Goal: Browse casually

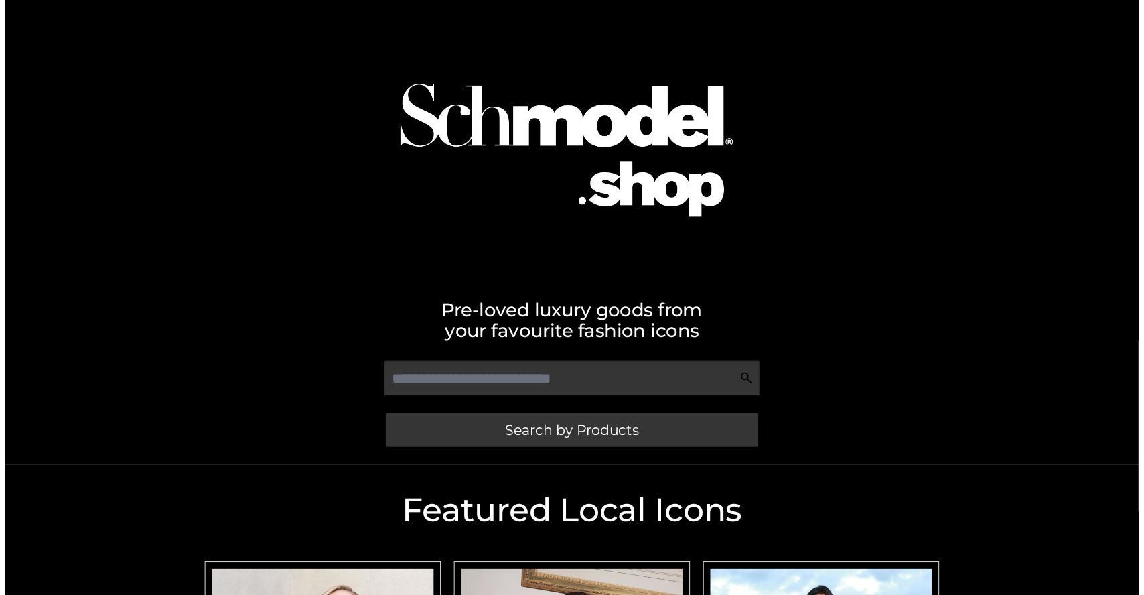
scroll to position [401, 0]
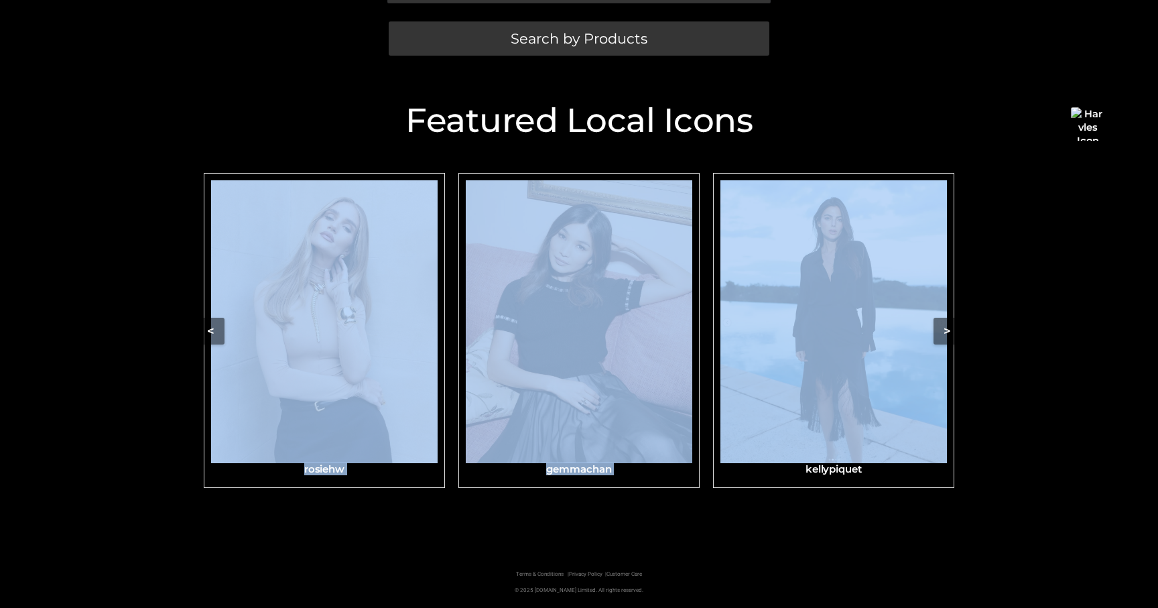
drag, startPoint x: 1120, startPoint y: 228, endPoint x: 982, endPoint y: 98, distance: 188.6
click at [774, 283] on div "Featured Local Icons​ < slide 6 to 8 of 6 gemmachan kellypiquet alexachung eiza…" at bounding box center [579, 315] width 1158 height 482
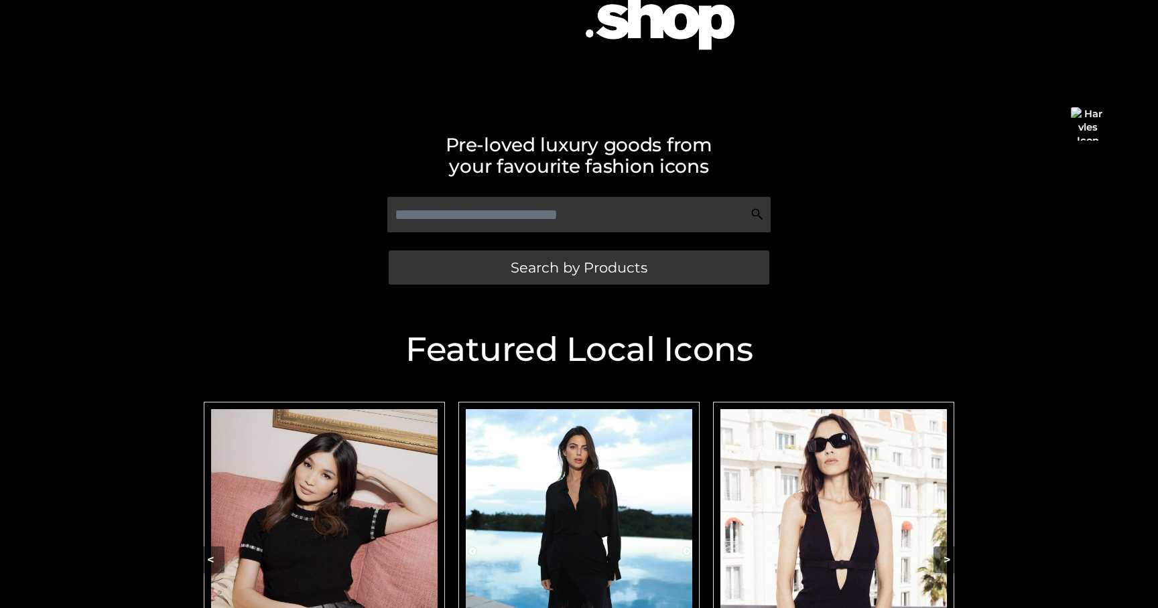
scroll to position [400, 0]
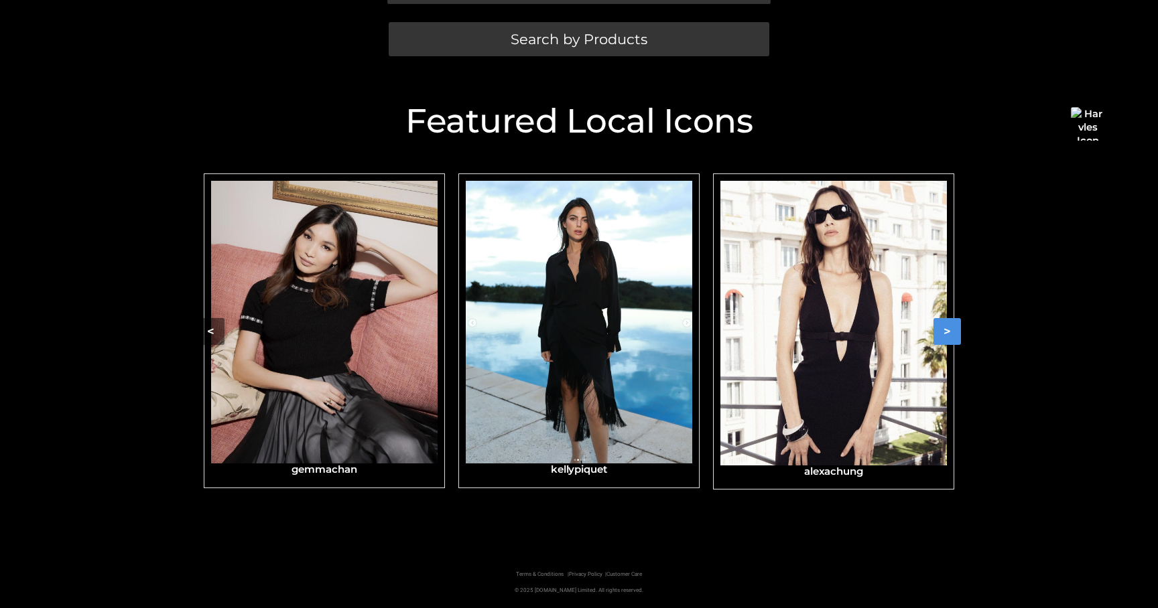
click at [948, 330] on button ">" at bounding box center [946, 331] width 27 height 27
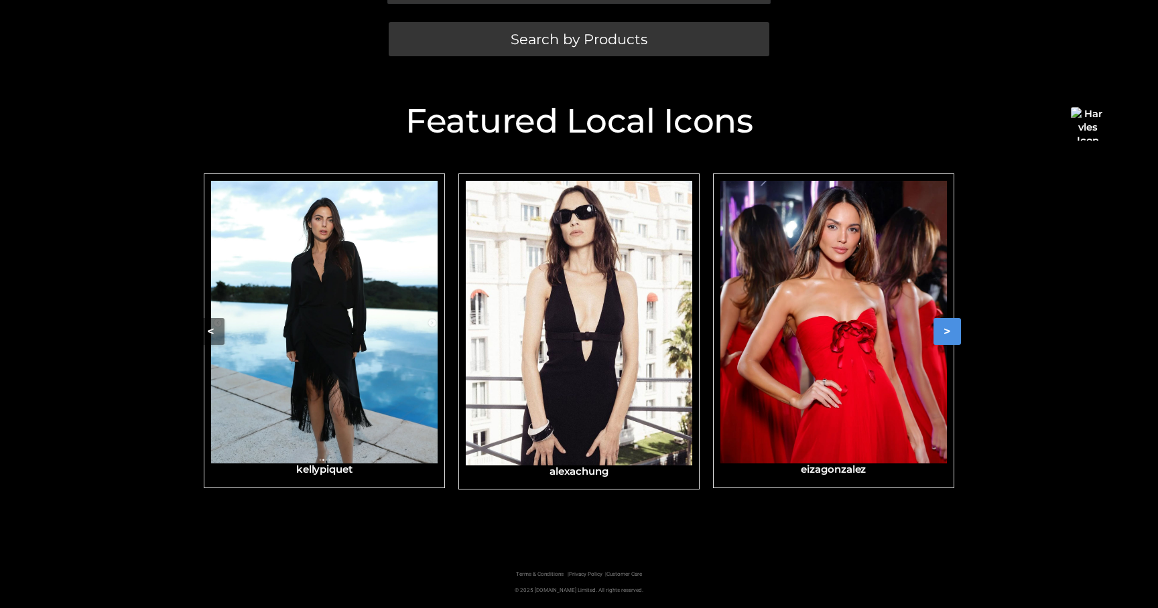
click at [950, 326] on button ">" at bounding box center [946, 331] width 27 height 27
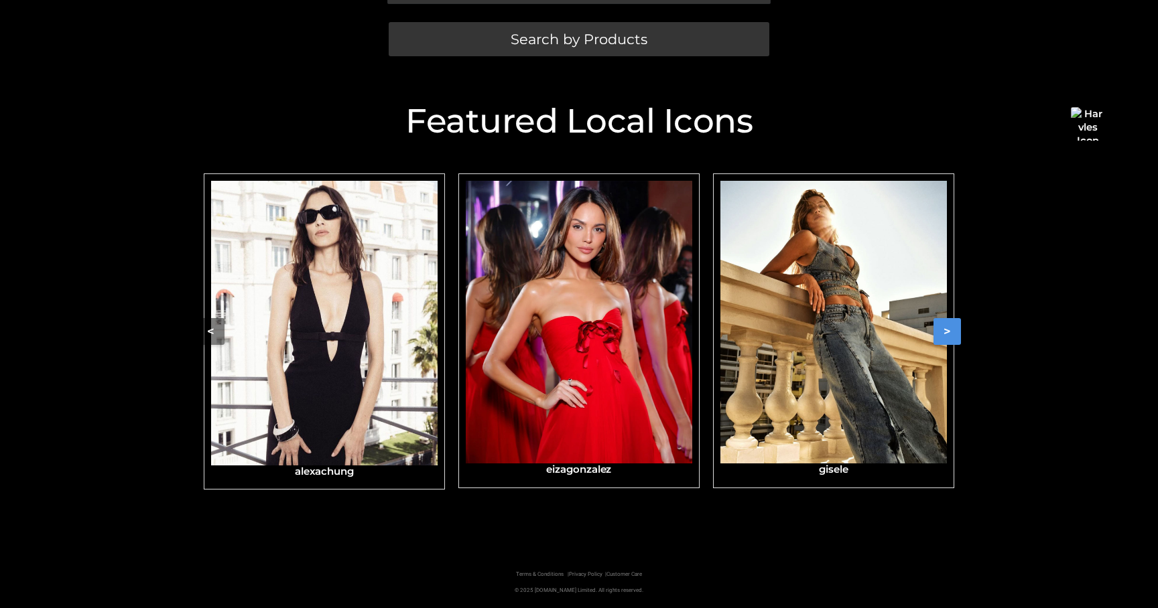
click at [948, 330] on button ">" at bounding box center [946, 331] width 27 height 27
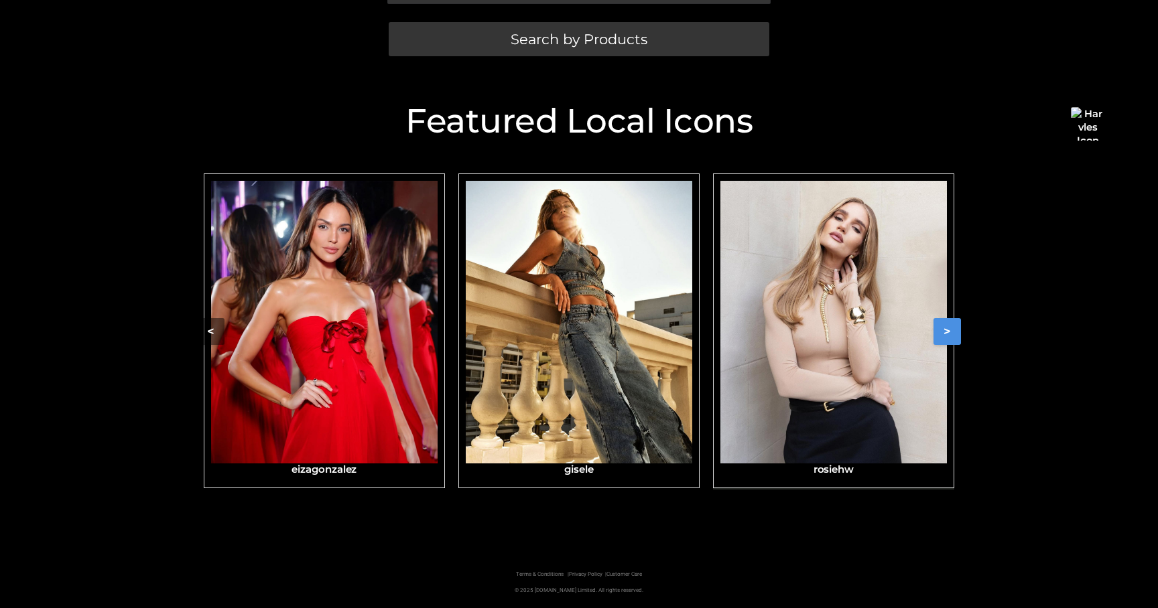
click at [890, 325] on img "Carousel Navigation" at bounding box center [833, 322] width 226 height 283
click at [876, 328] on img "Carousel Navigation" at bounding box center [833, 322] width 226 height 283
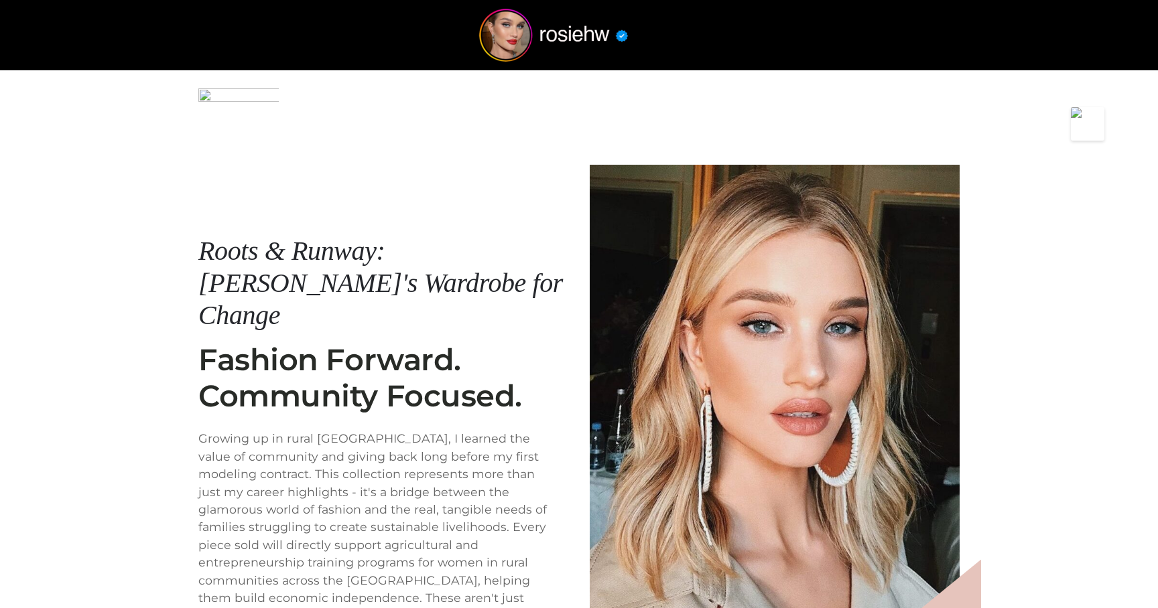
scroll to position [163, 0]
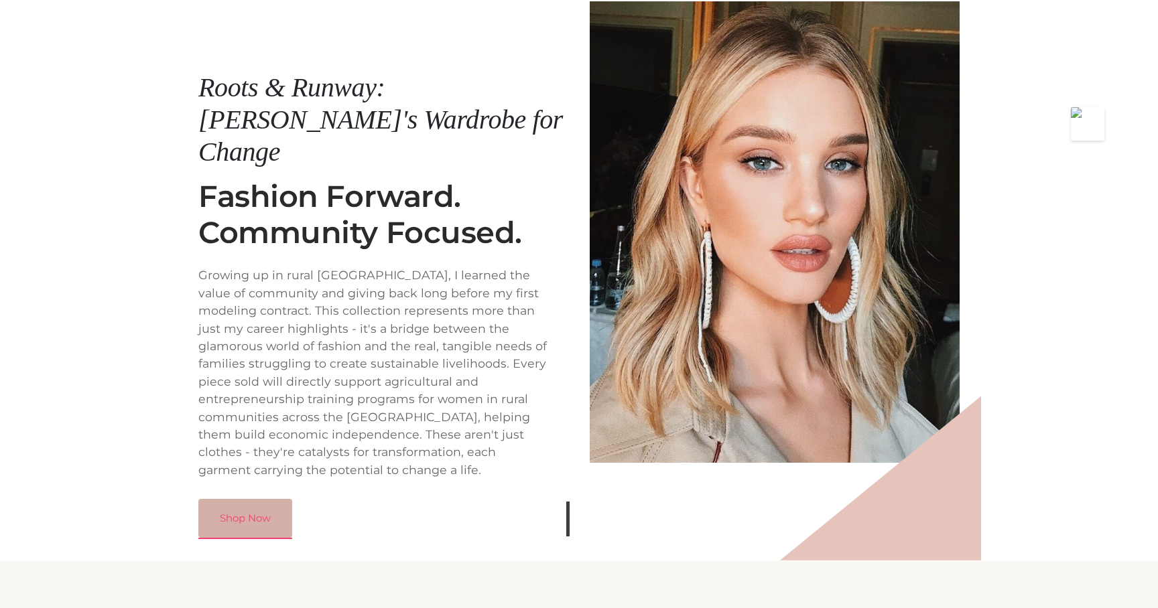
click at [277, 499] on link "Shop Now" at bounding box center [245, 518] width 94 height 39
